Goal: Ask a question

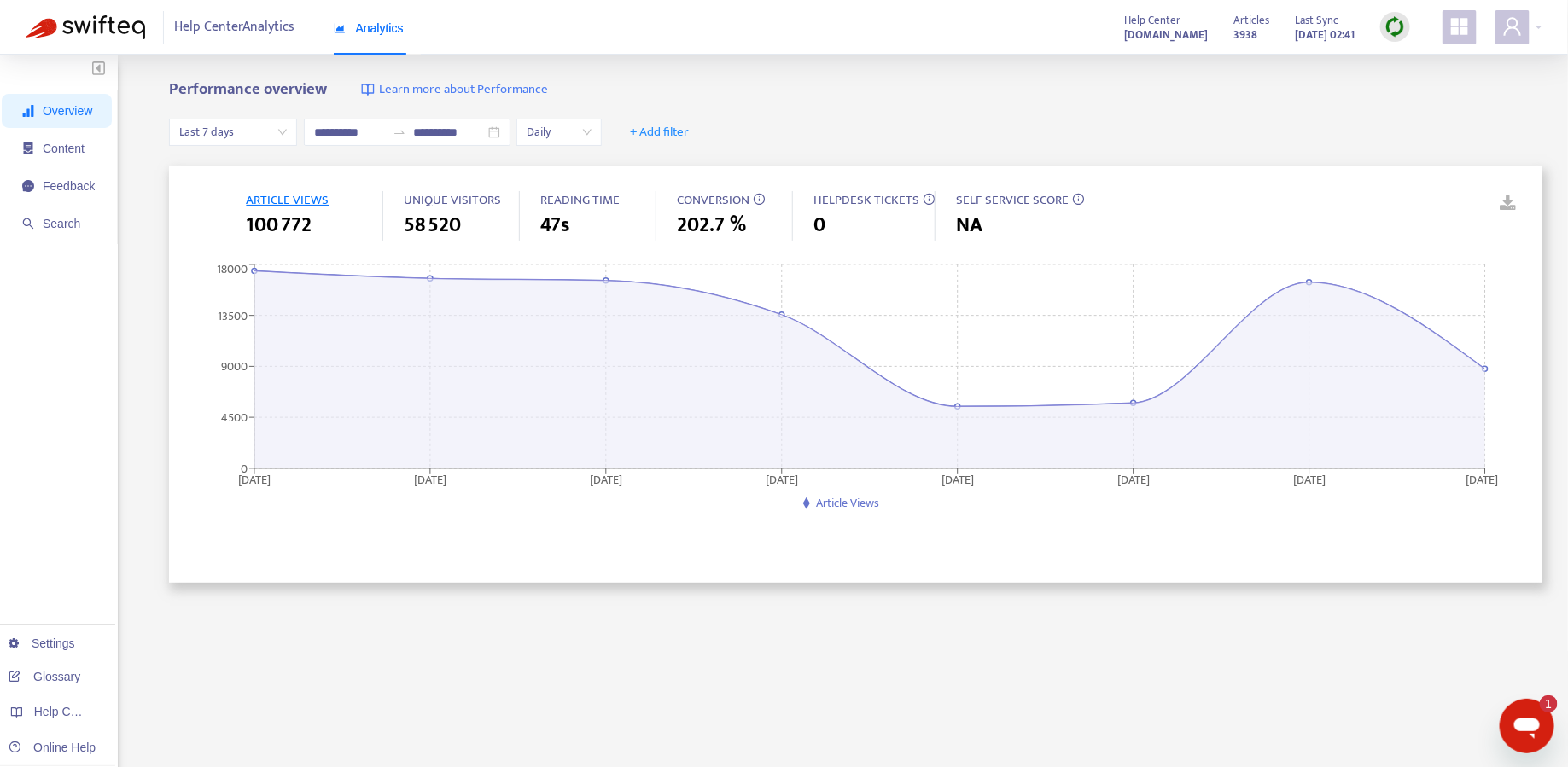
scroll to position [620, 0]
click at [1523, 717] on icon "Open messaging window, 1 unread message" at bounding box center [1526, 725] width 30 height 30
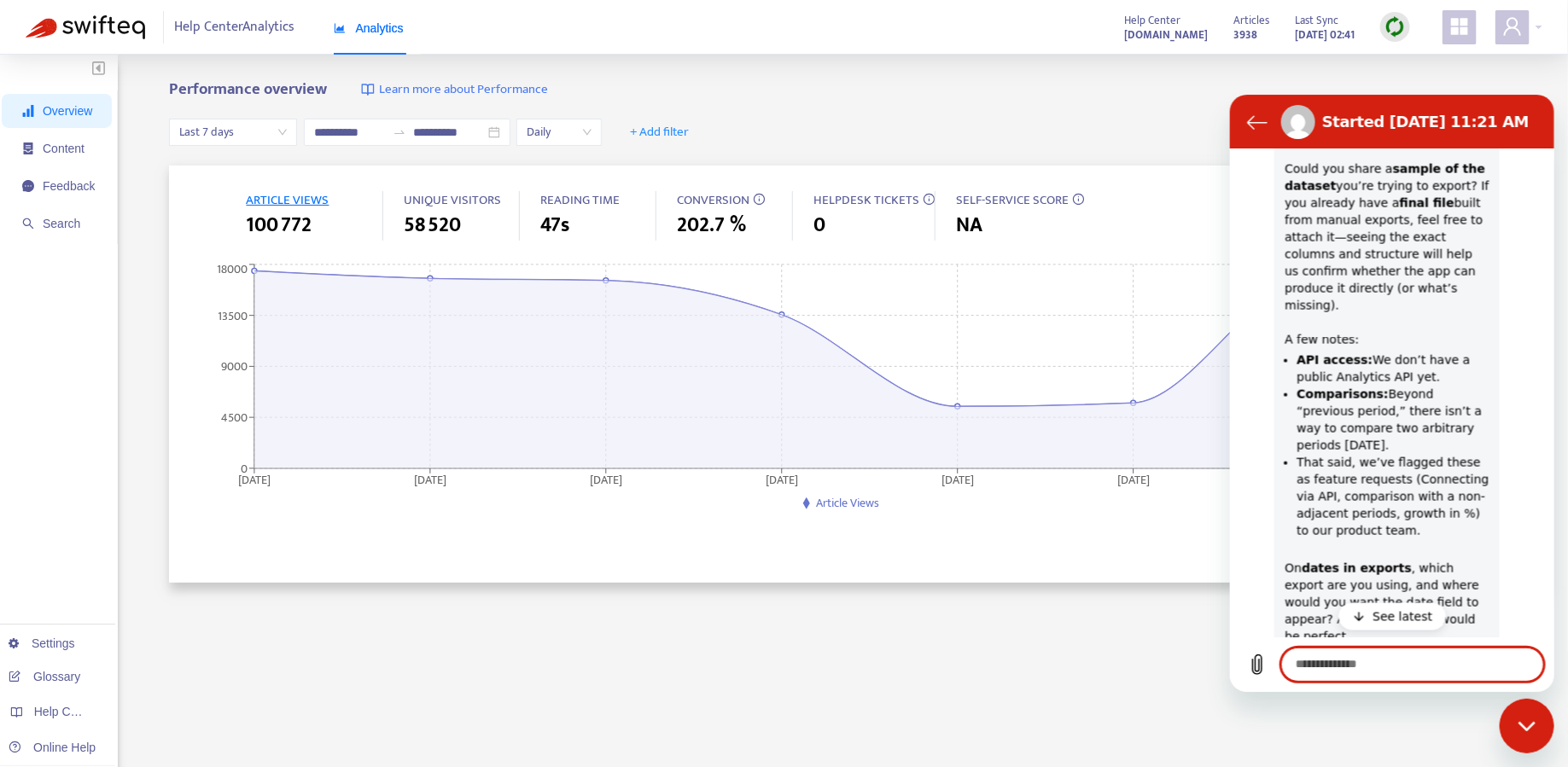
scroll to position [1362, 0]
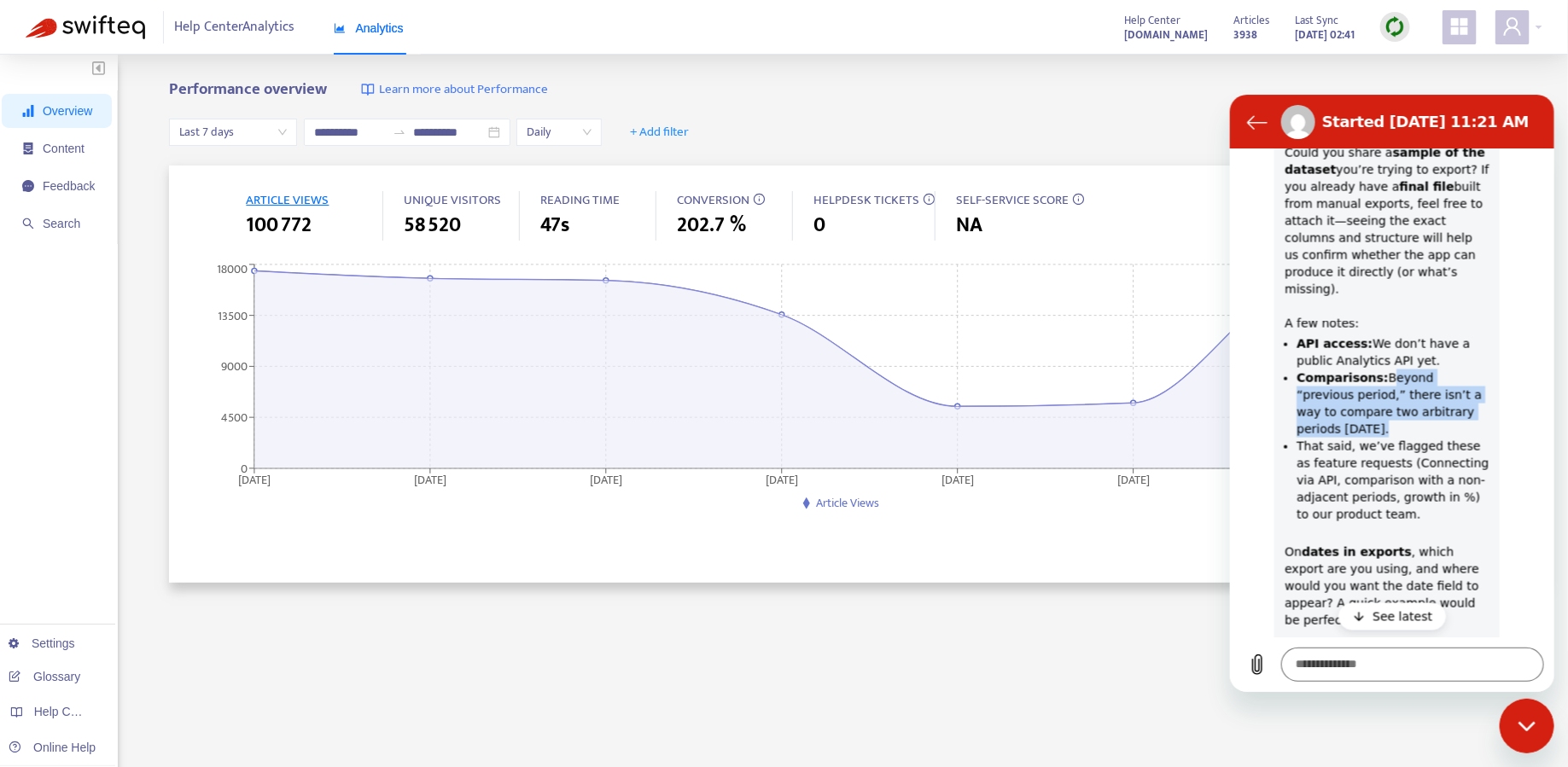
drag, startPoint x: 1381, startPoint y: 312, endPoint x: 1401, endPoint y: 353, distance: 45.6
click at [1401, 368] on li "Comparisons: Beyond “previous period,” there isn’t a way to compare two arbitra…" at bounding box center [1392, 403] width 193 height 69
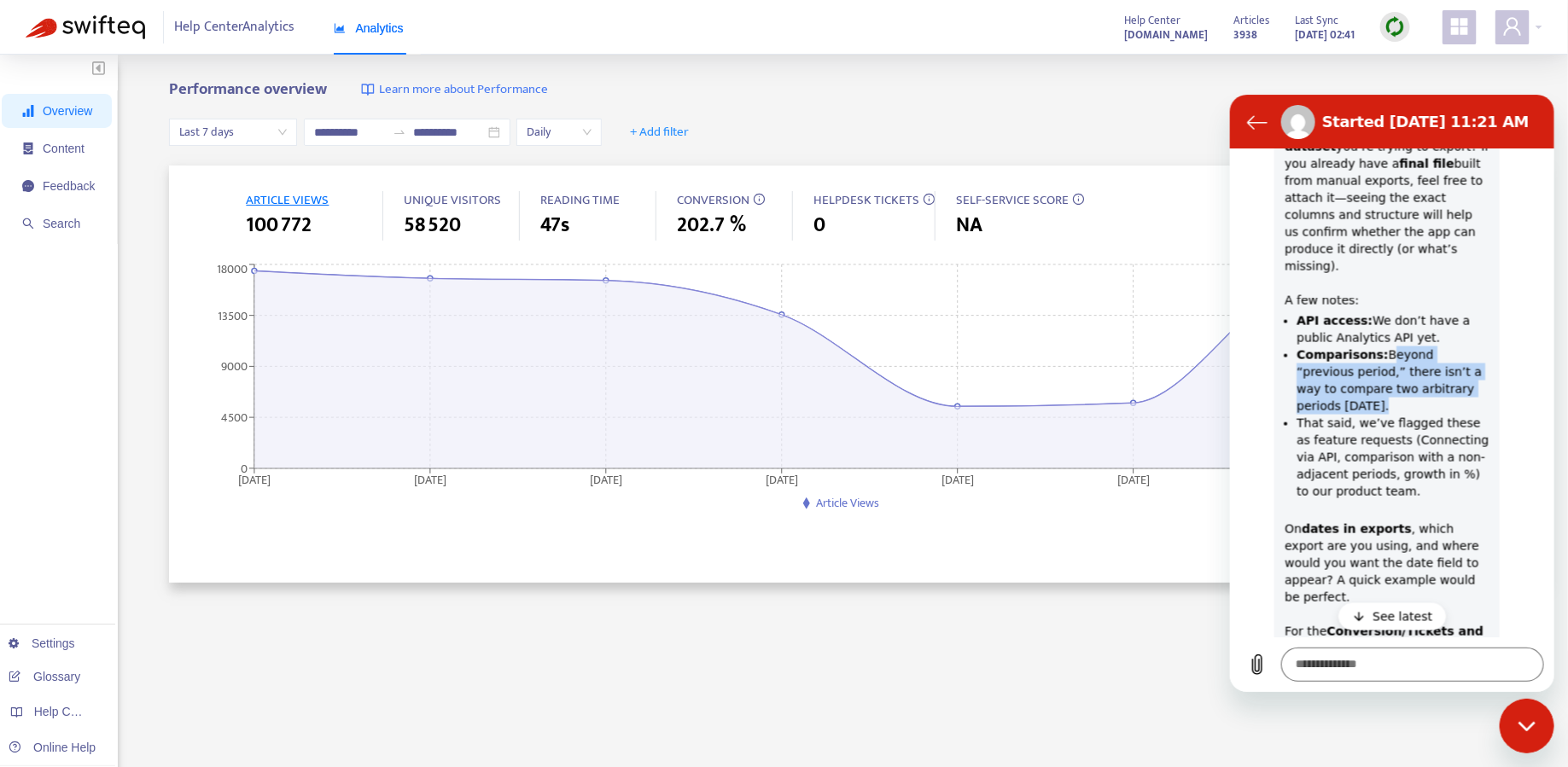
scroll to position [1393, 0]
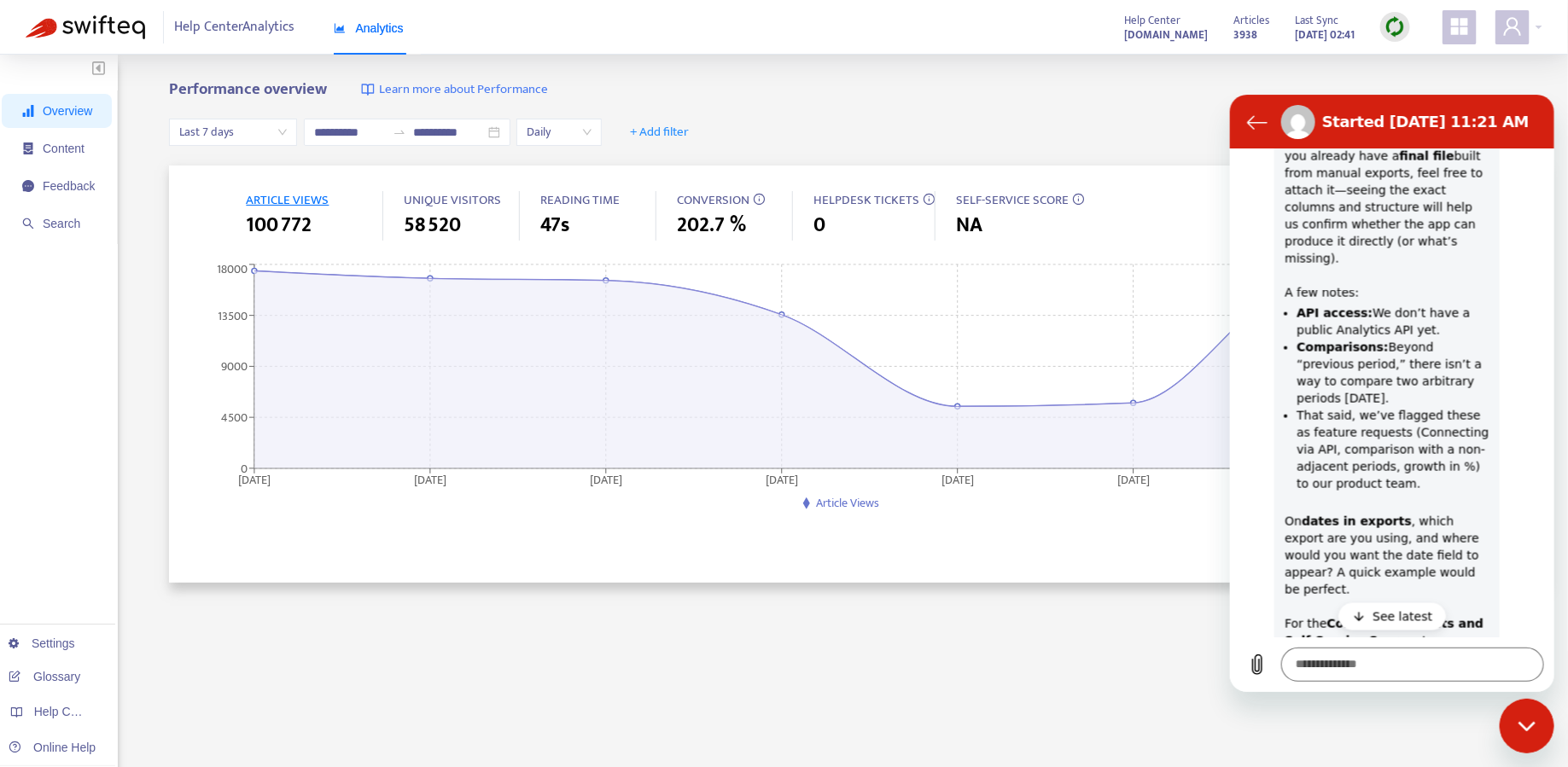
click at [1347, 407] on li "That said, we’ve flagged these as feature requests (Connecting via API, compari…" at bounding box center [1392, 449] width 193 height 85
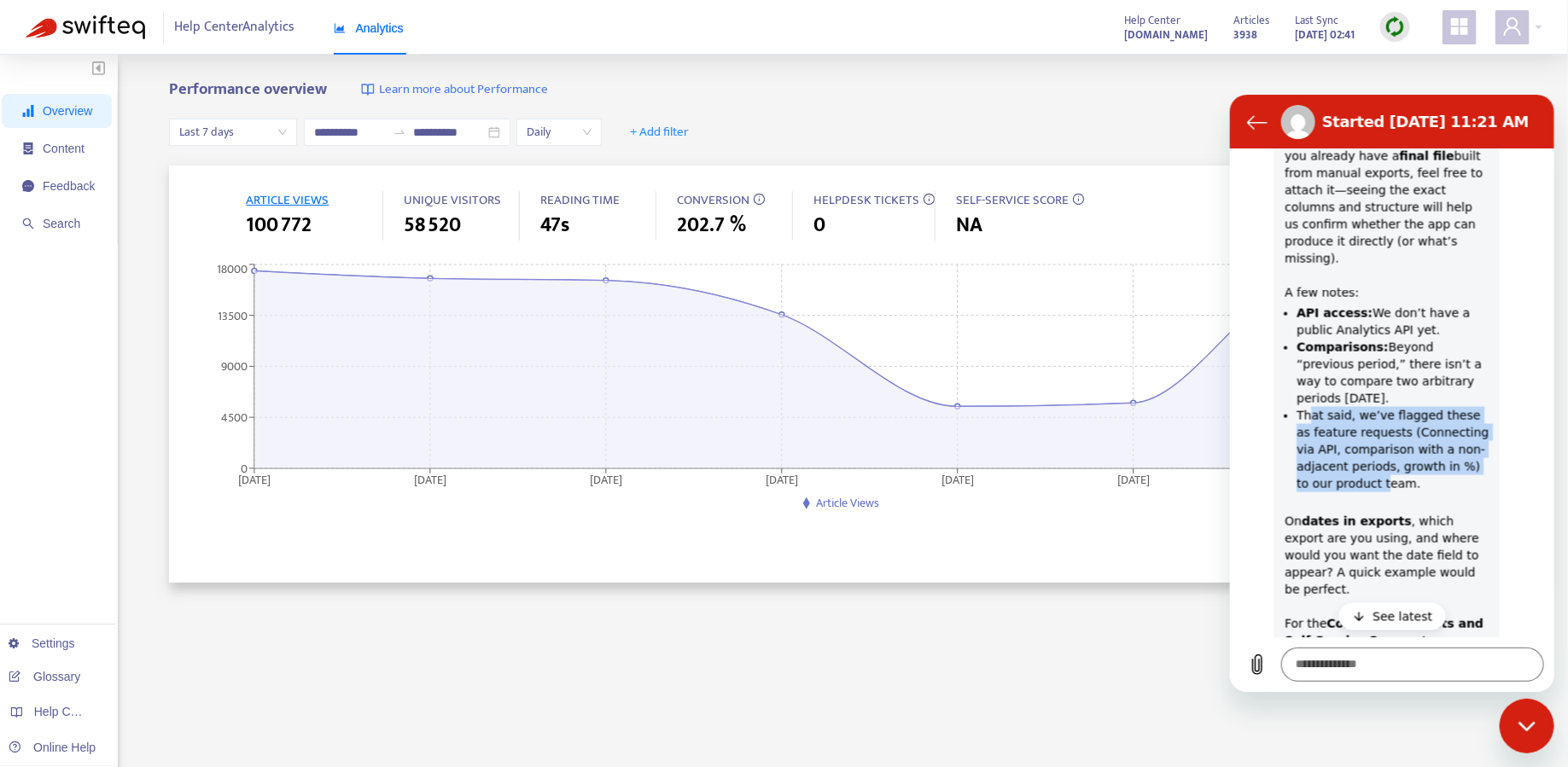
drag, startPoint x: 1309, startPoint y: 342, endPoint x: 1365, endPoint y: 403, distance: 82.8
click at [1367, 407] on li "That said, we’ve flagged these as feature requests (Connecting via API, compari…" at bounding box center [1392, 449] width 193 height 85
click at [1369, 407] on li "That said, we’ve flagged these as feature requests (Connecting via API, compari…" at bounding box center [1392, 449] width 193 height 85
drag, startPoint x: 1408, startPoint y: 407, endPoint x: 1372, endPoint y: 359, distance: 60.0
click at [1372, 407] on li "That said, we’ve flagged these as feature requests (Connecting via API, compari…" at bounding box center [1392, 449] width 193 height 85
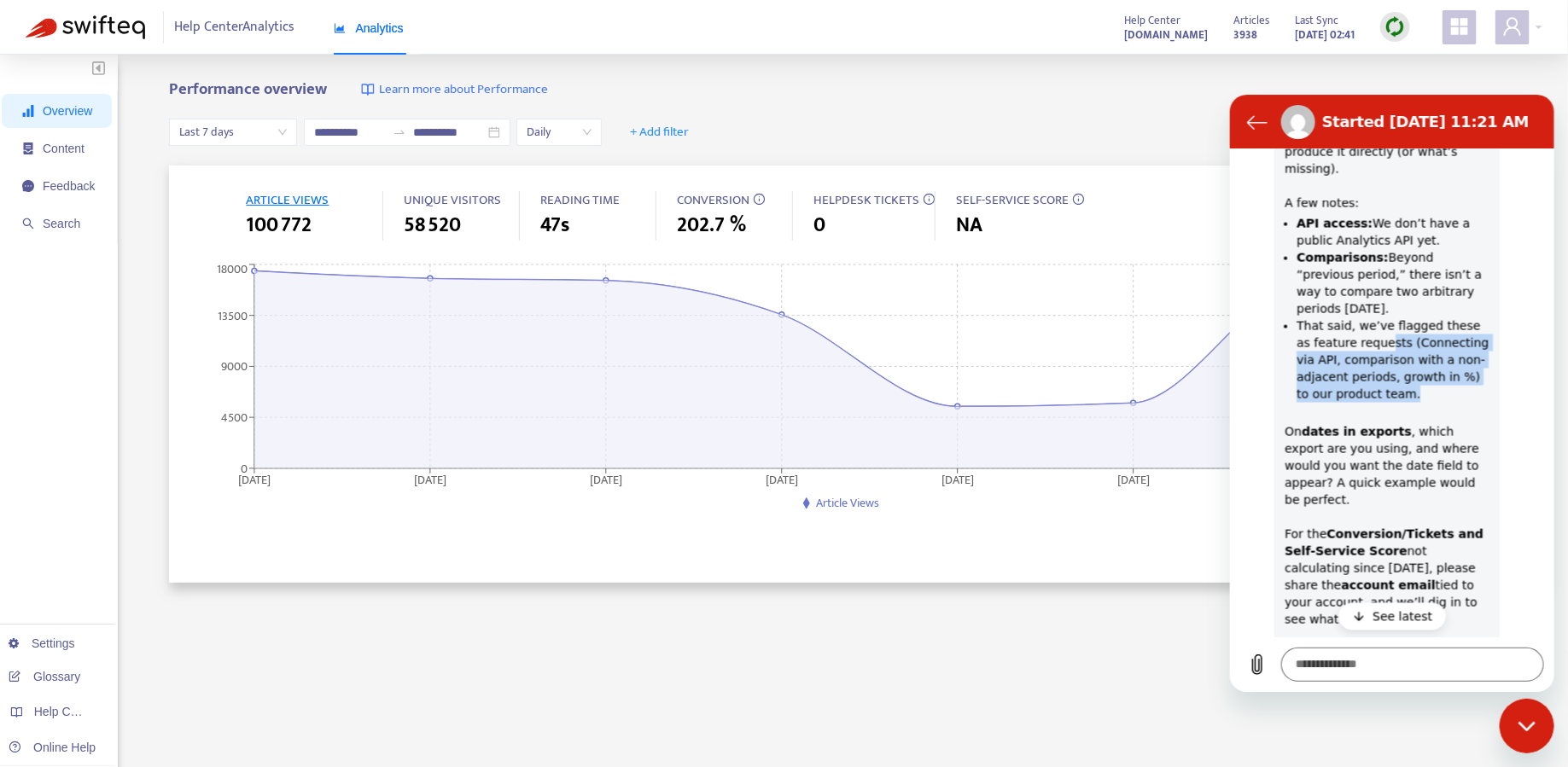
scroll to position [1496, 0]
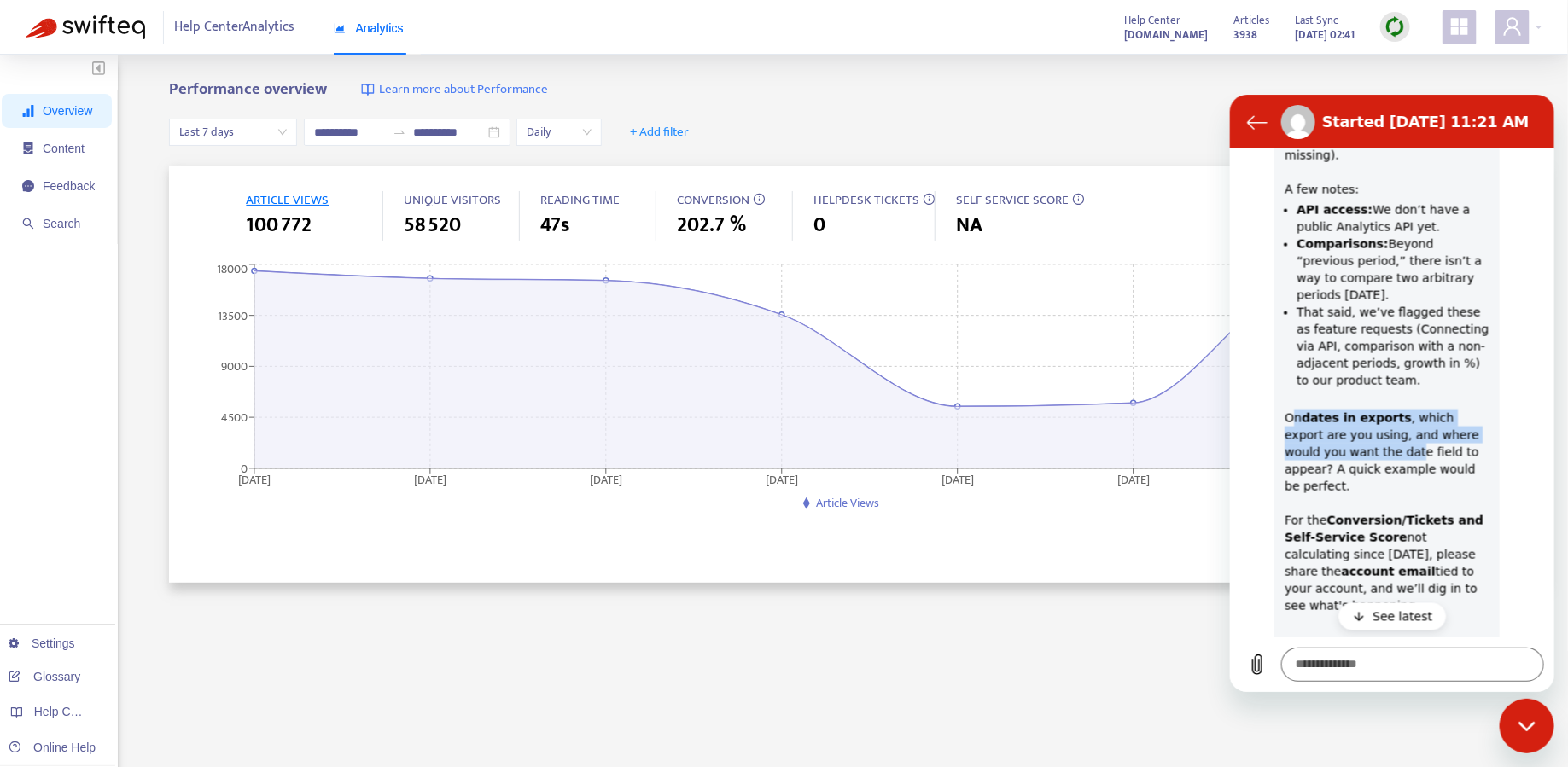
drag, startPoint x: 1294, startPoint y: 347, endPoint x: 1352, endPoint y: 388, distance: 71.0
click at [1352, 388] on div "Hi [PERSON_NAME], Could you share a sample of the dataset you’re trying to expo…" at bounding box center [1386, 355] width 205 height 758
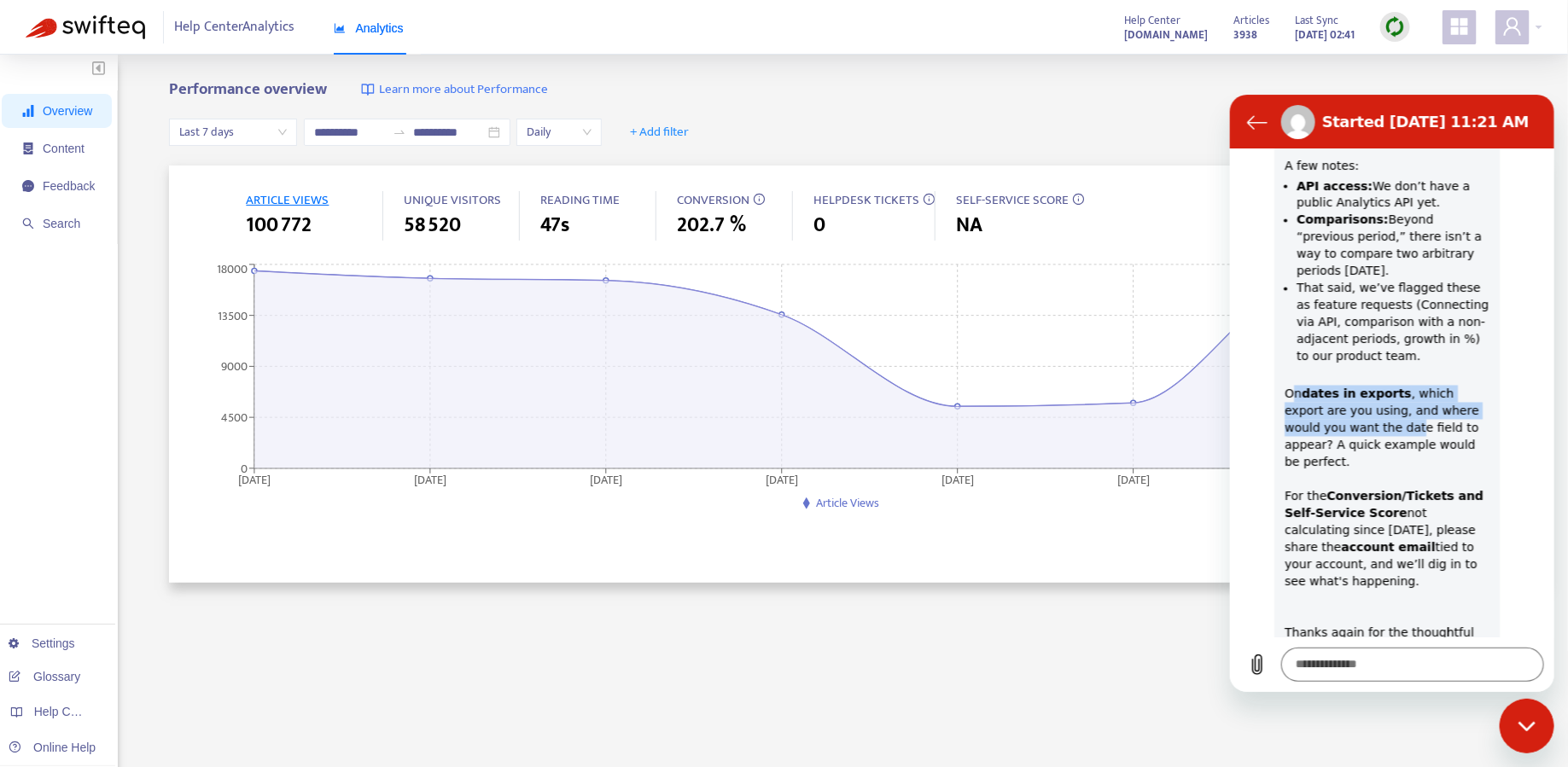
scroll to position [1532, 0]
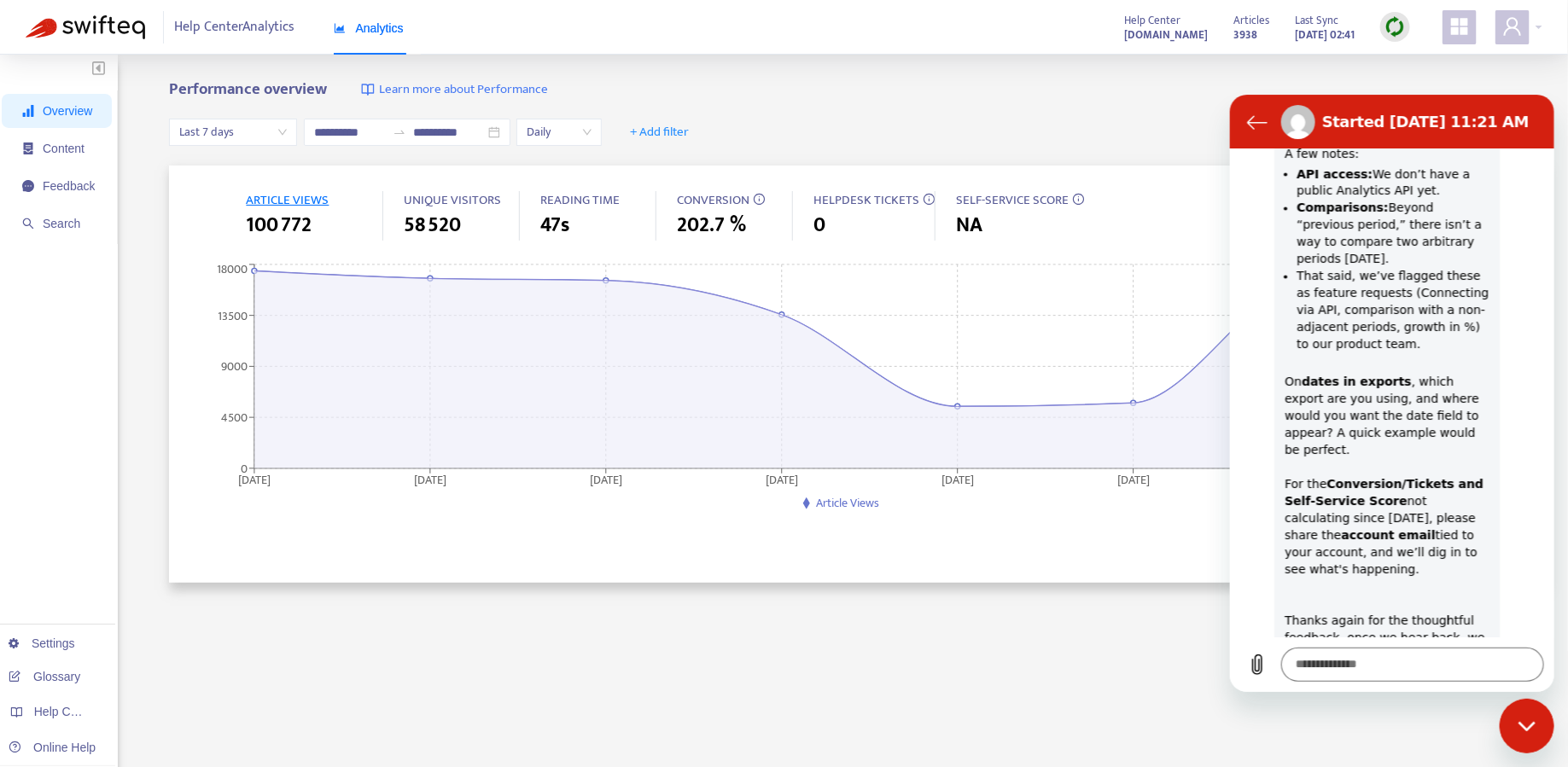
click at [1357, 387] on div "Hi [PERSON_NAME], Could you share a sample of the dataset you’re trying to expo…" at bounding box center [1386, 318] width 205 height 758
drag, startPoint x: 1423, startPoint y: 366, endPoint x: 1373, endPoint y: 283, distance: 96.9
click at [1373, 283] on div "Hi [PERSON_NAME], Could you share a sample of the dataset you’re trying to expo…" at bounding box center [1386, 318] width 205 height 758
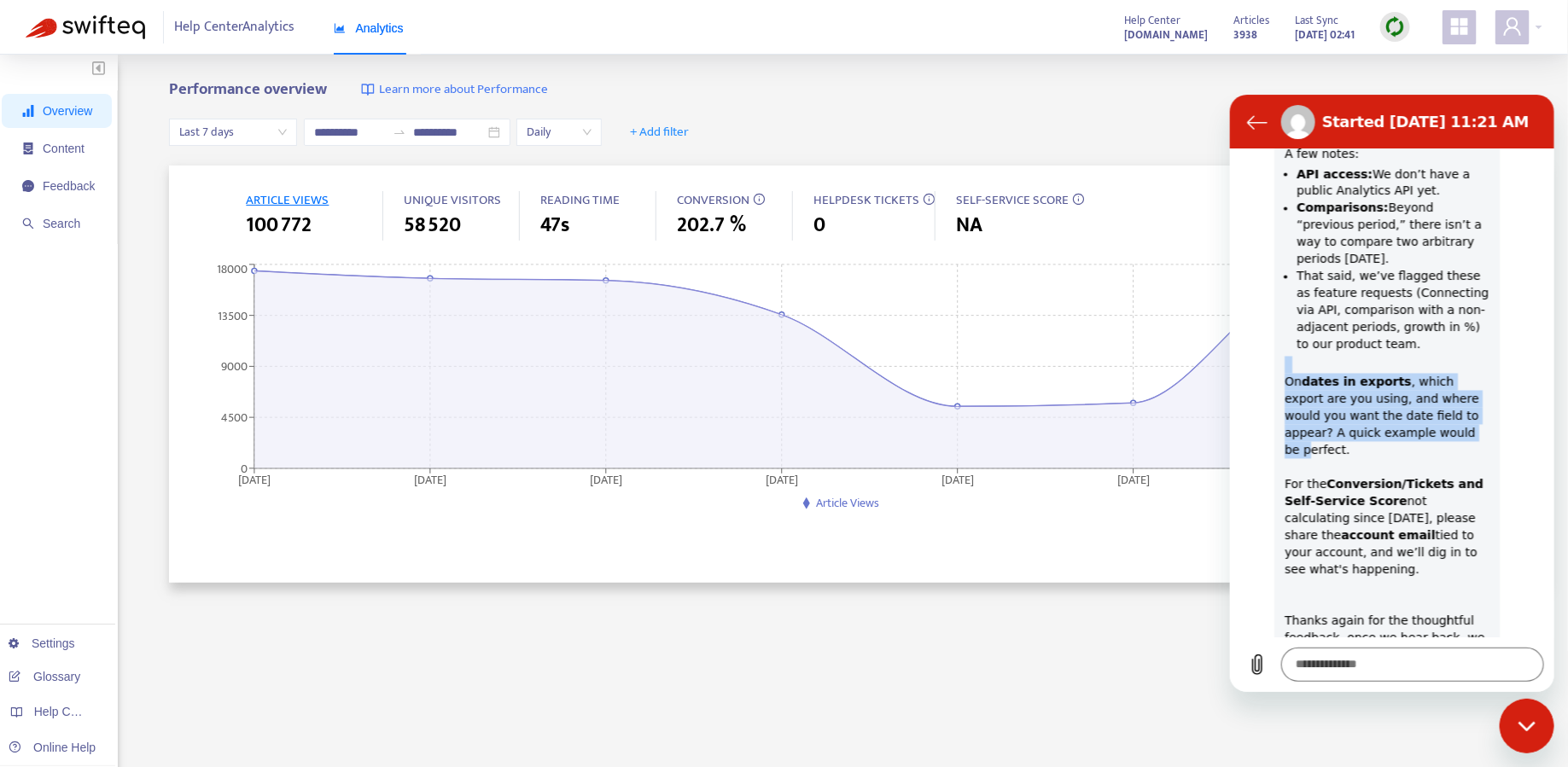
drag, startPoint x: 1373, startPoint y: 283, endPoint x: 1427, endPoint y: 355, distance: 90.0
click at [1427, 355] on div "Hi [PERSON_NAME], Could you share a sample of the dataset you’re trying to expo…" at bounding box center [1386, 318] width 205 height 758
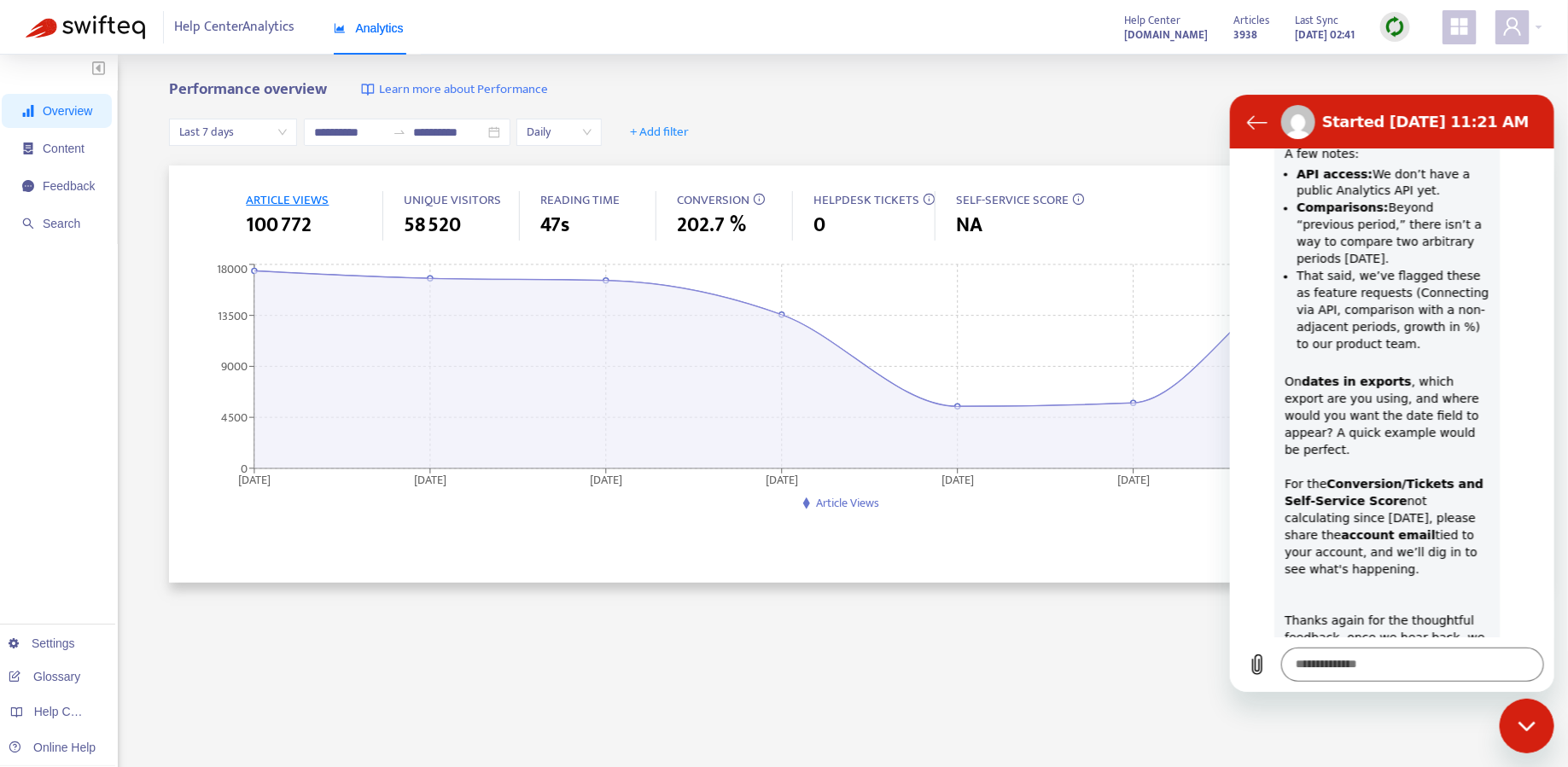
click at [1453, 362] on div "Hi [PERSON_NAME], Could you share a sample of the dataset you’re trying to expo…" at bounding box center [1386, 318] width 205 height 758
click at [1528, 729] on icon "Close messaging window" at bounding box center [1527, 725] width 18 height 11
